Goal: Find specific page/section: Find specific page/section

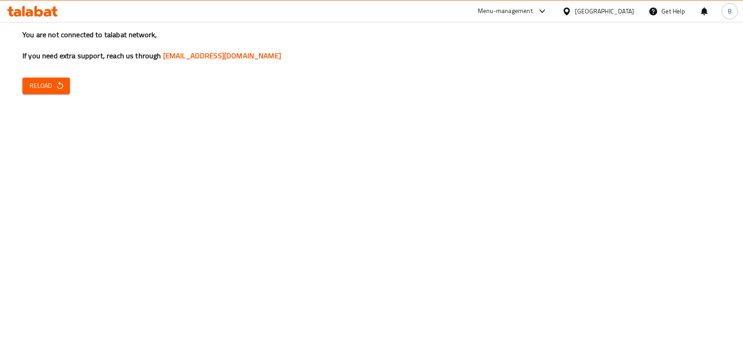
click at [38, 87] on span "Reload" at bounding box center [46, 85] width 33 height 11
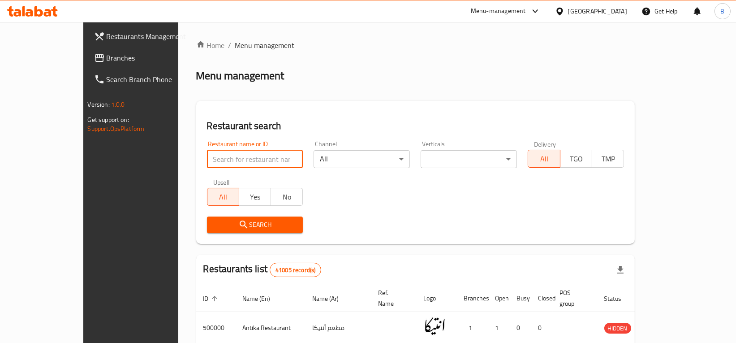
click at [207, 162] on input "search" at bounding box center [255, 159] width 96 height 18
type input "ageba"
click at [242, 227] on span "Search" at bounding box center [255, 224] width 82 height 11
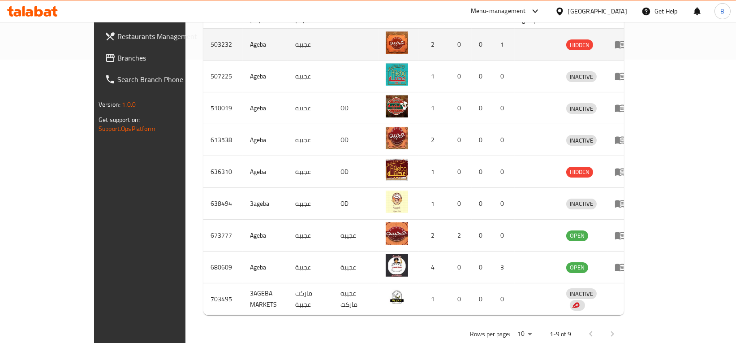
scroll to position [292, 0]
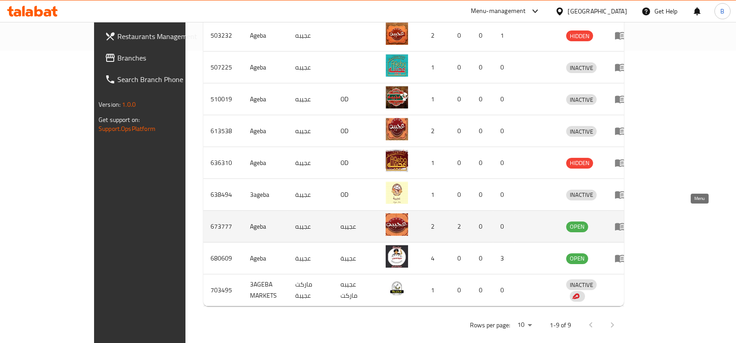
click at [625, 223] on icon "enhanced table" at bounding box center [620, 227] width 10 height 8
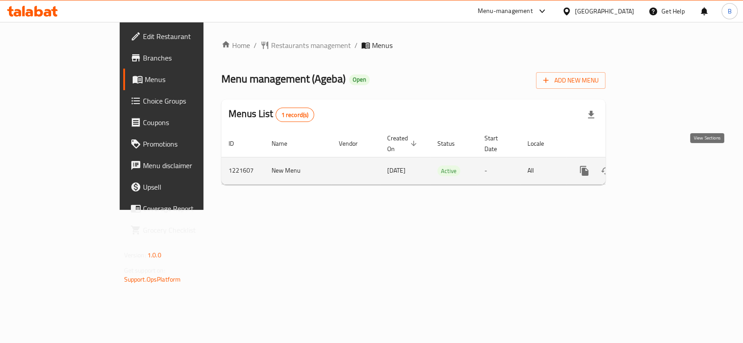
click at [654, 165] on icon "enhanced table" at bounding box center [649, 170] width 11 height 11
